Goal: Transaction & Acquisition: Purchase product/service

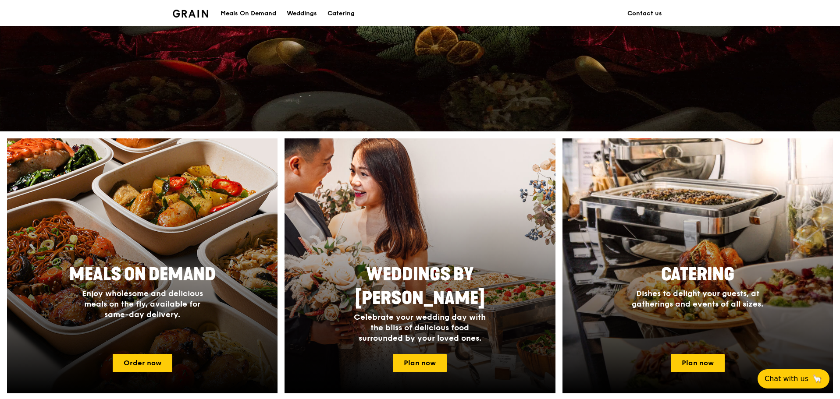
scroll to position [132, 0]
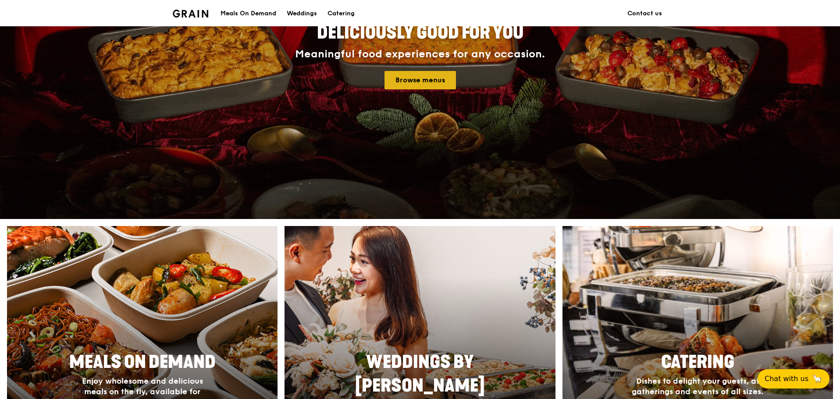
click at [407, 82] on link "Browse menus" at bounding box center [420, 80] width 71 height 18
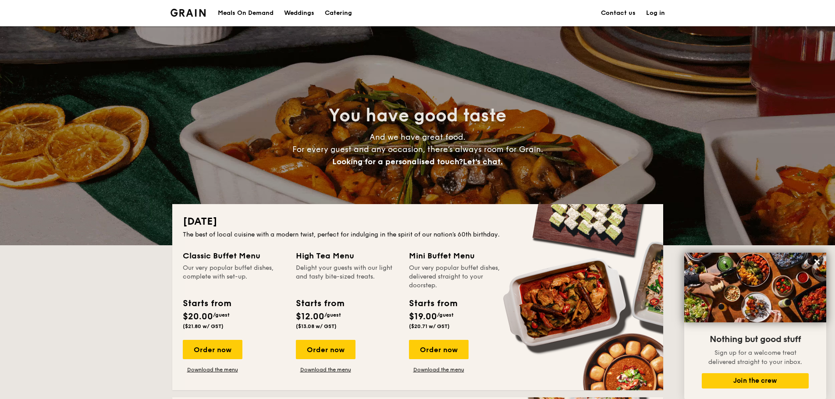
click at [259, 19] on div "Meals On Demand" at bounding box center [246, 13] width 56 height 26
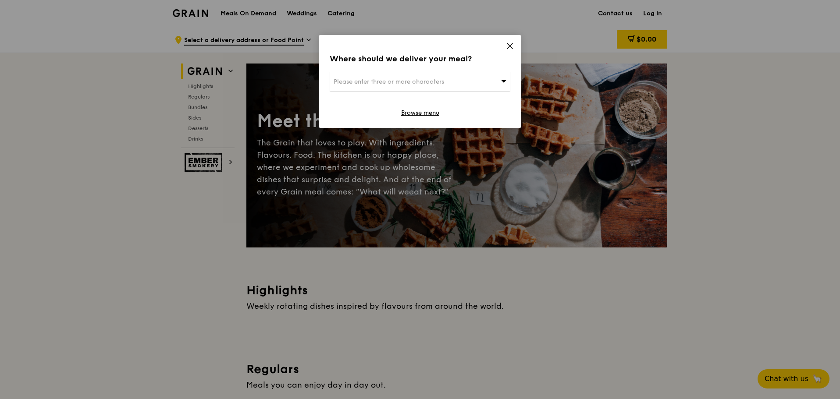
click at [506, 45] on icon at bounding box center [510, 46] width 8 height 8
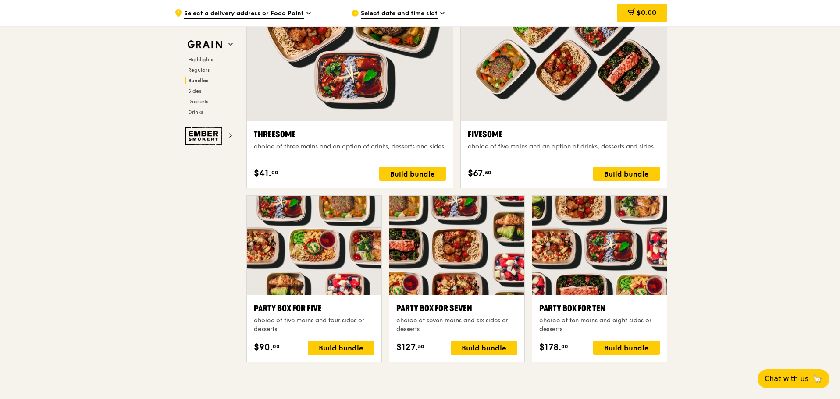
scroll to position [1578, 0]
